Goal: Navigation & Orientation: Find specific page/section

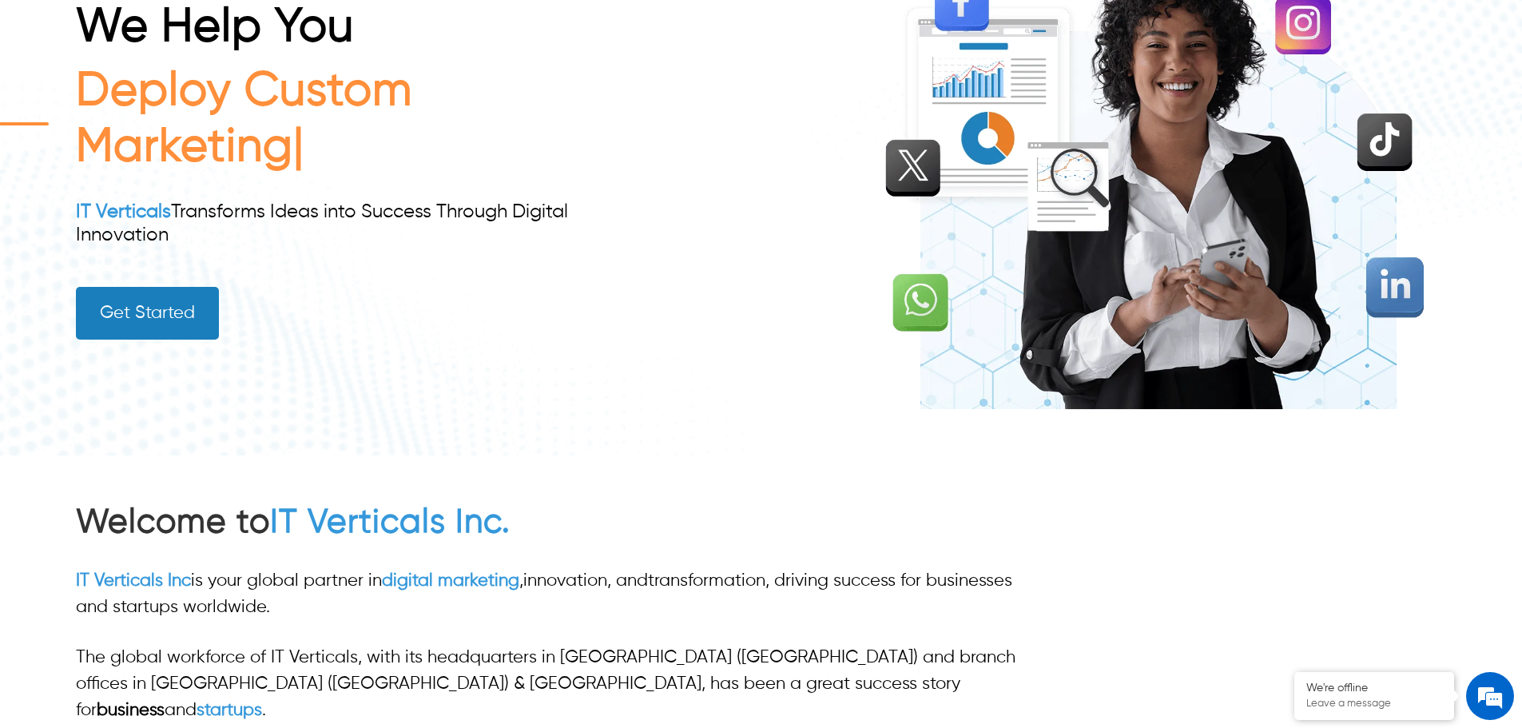
scroll to position [139, 0]
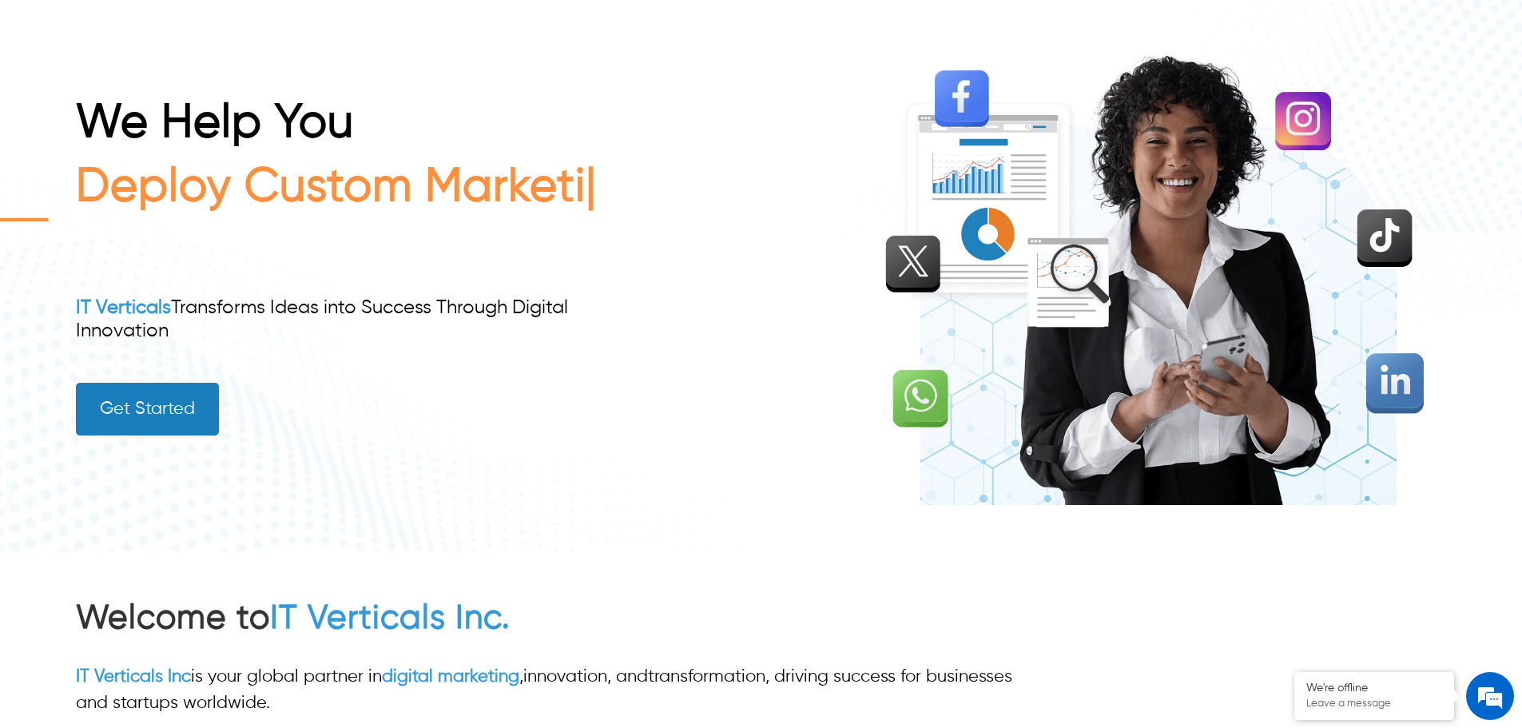
click at [617, 213] on div "Deploy Custom Marketi" at bounding box center [350, 220] width 548 height 121
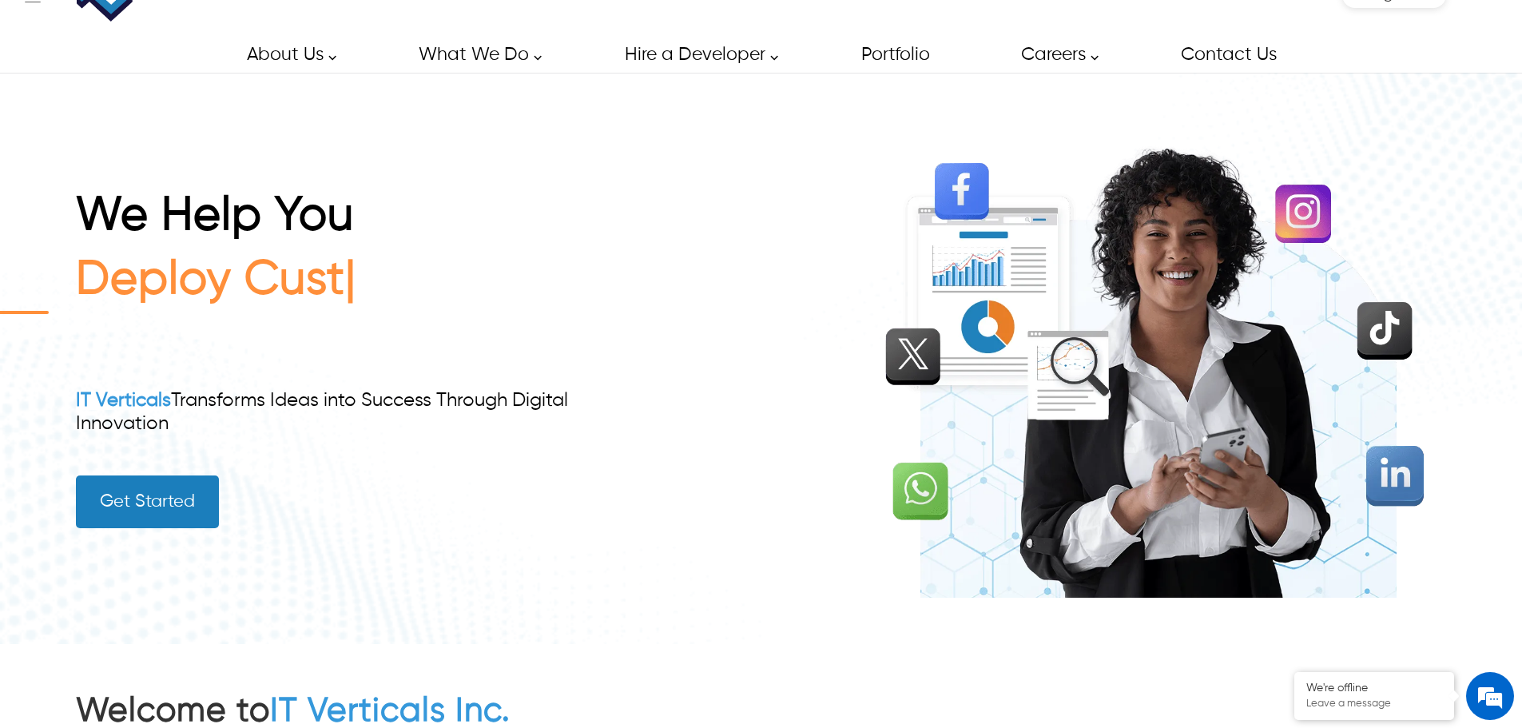
scroll to position [0, 0]
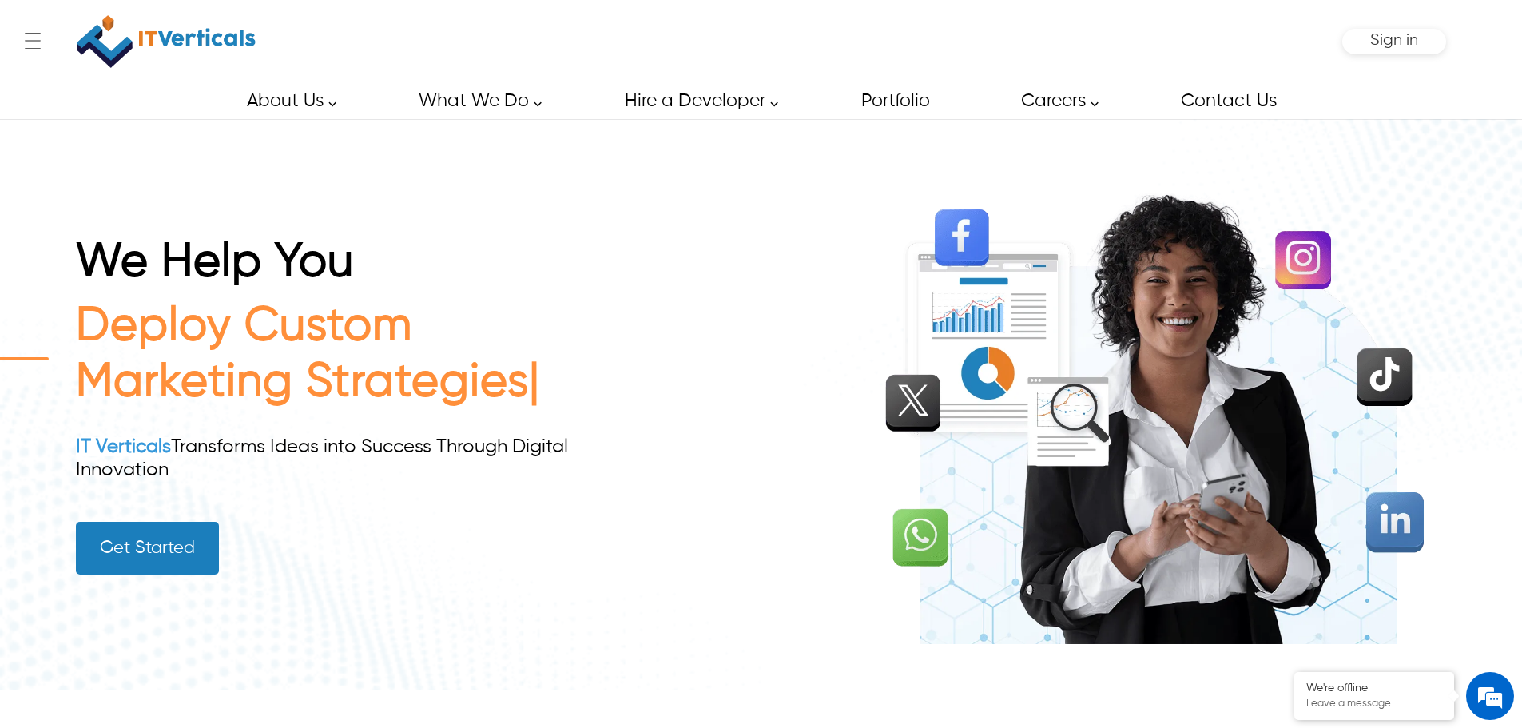
click at [427, 158] on div "We Help You Deploy Custom Marketing Strategies IT Verticals Transforms Ideas in…" at bounding box center [761, 404] width 1370 height 570
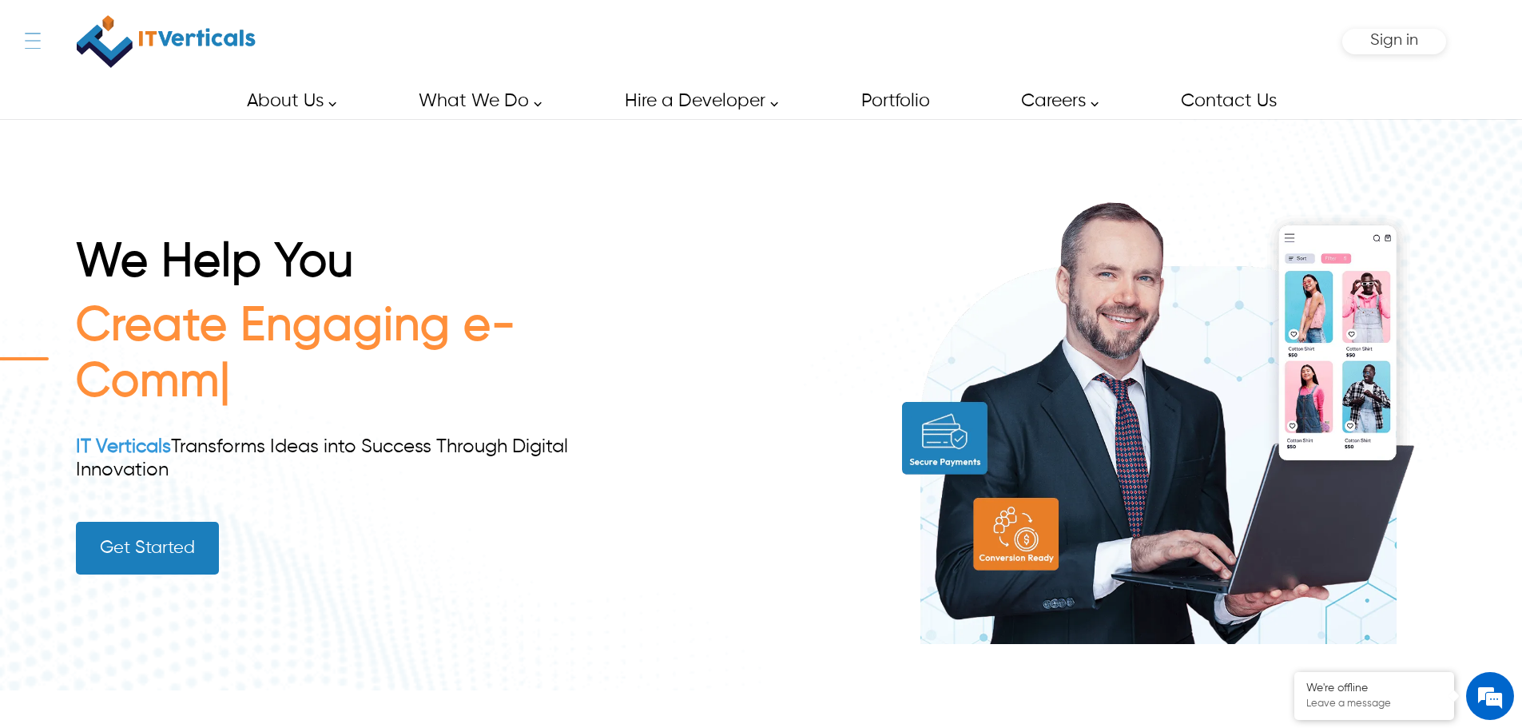
click at [76, 48] on div "← Menu Startup Solutions Software Development Digital Marketing Services IT Sta…" at bounding box center [761, 41] width 1370 height 83
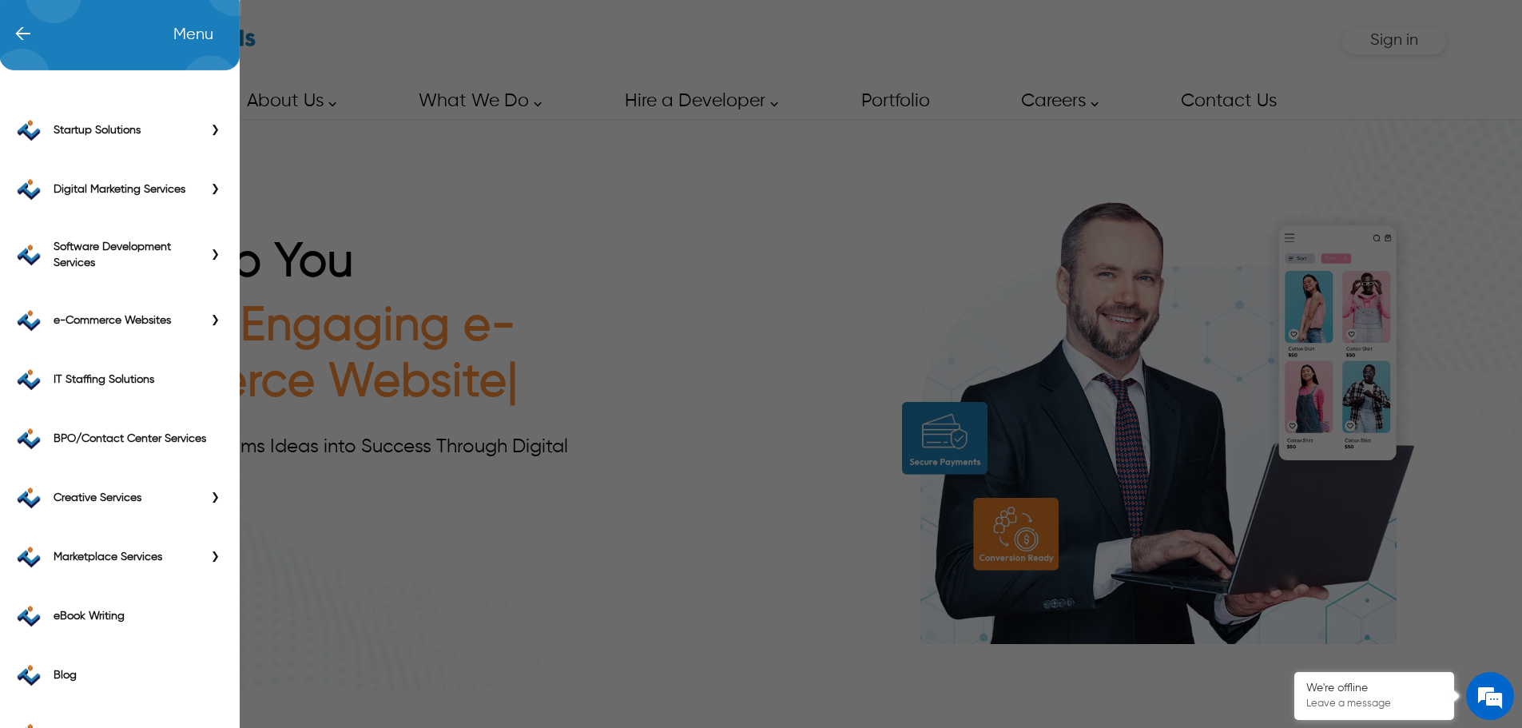
click at [511, 284] on div "← Menu Startup Solutions Software Development Digital Marketing Services IT Sta…" at bounding box center [761, 364] width 1522 height 728
